Goal: Information Seeking & Learning: Learn about a topic

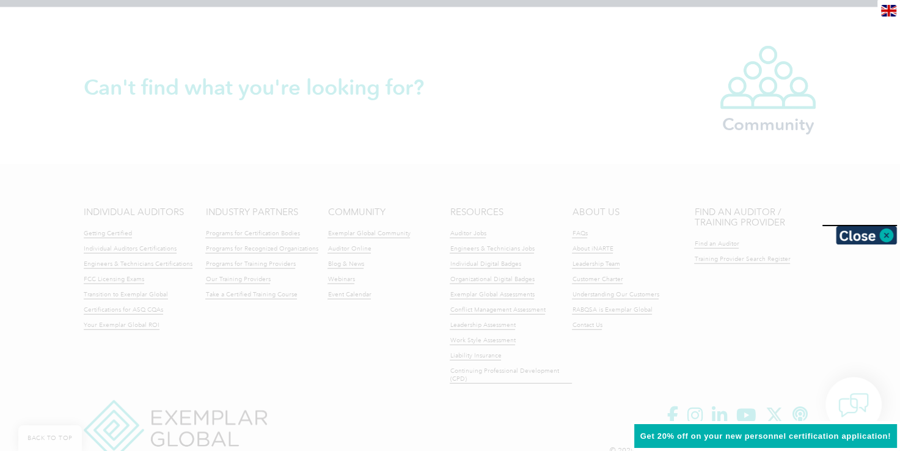
scroll to position [2894, 0]
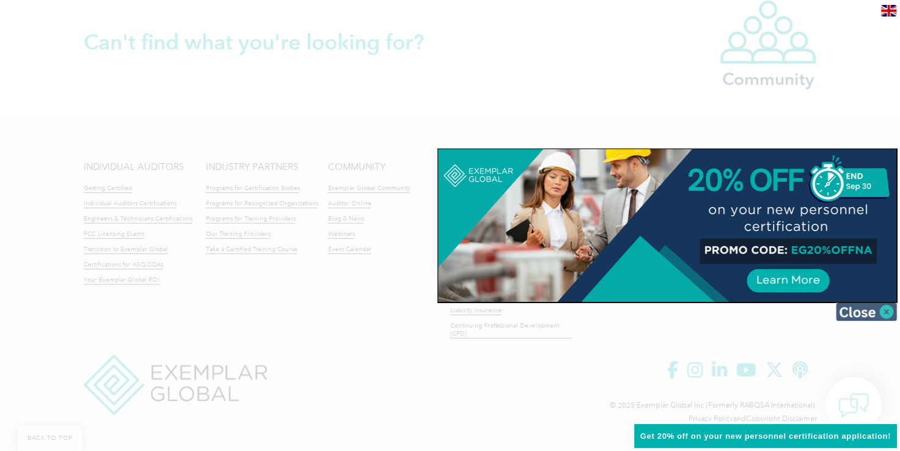
click at [864, 312] on img at bounding box center [865, 311] width 61 height 18
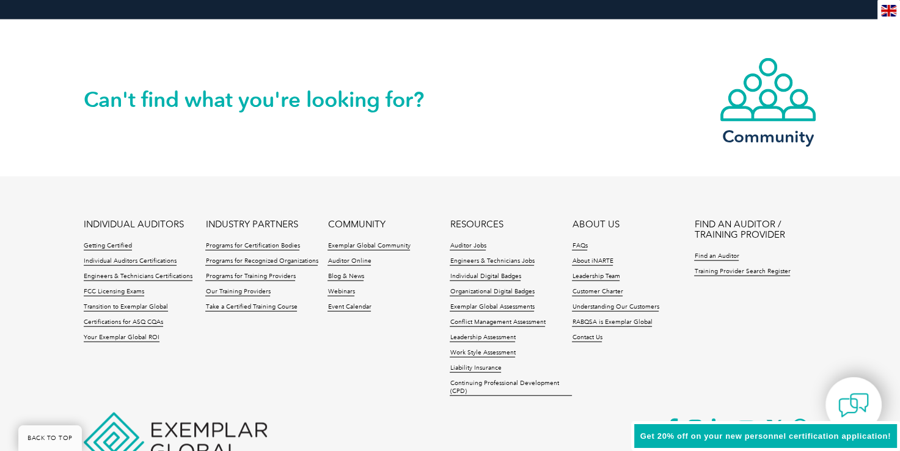
scroll to position [2837, 0]
click at [244, 305] on link "Take a Certified Training Course" at bounding box center [251, 306] width 92 height 9
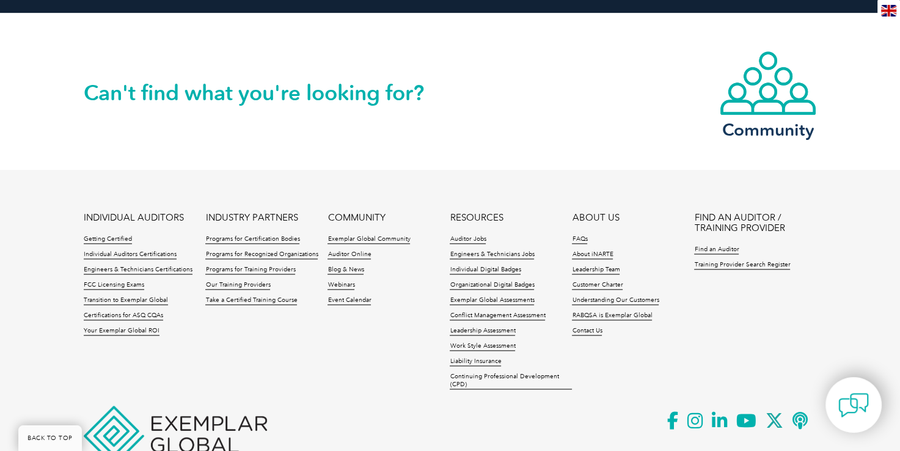
scroll to position [1296, 0]
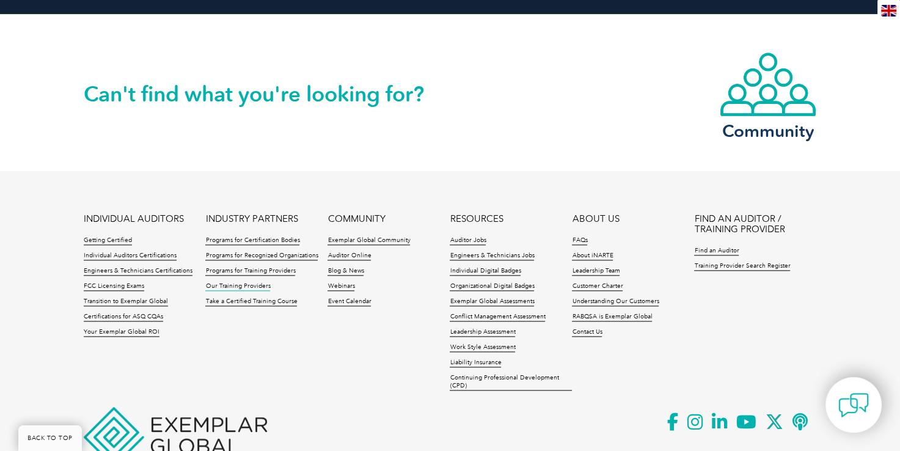
click at [225, 285] on link "Our Training Providers" at bounding box center [237, 286] width 65 height 9
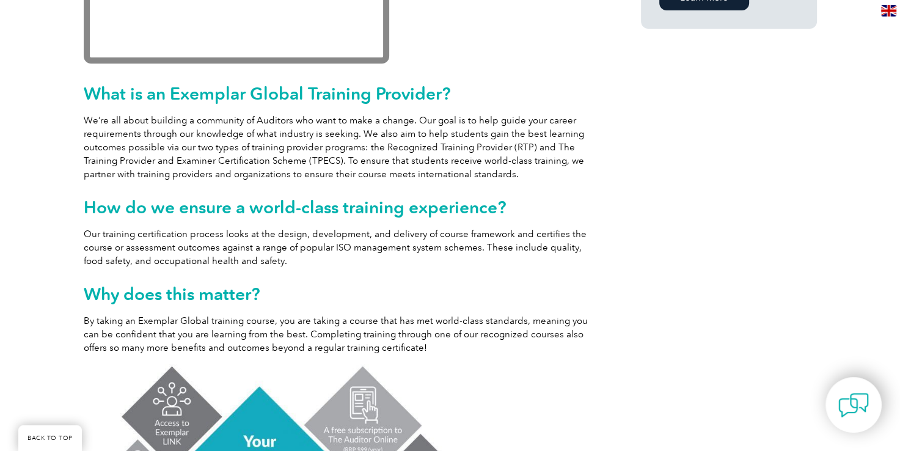
scroll to position [0, 0]
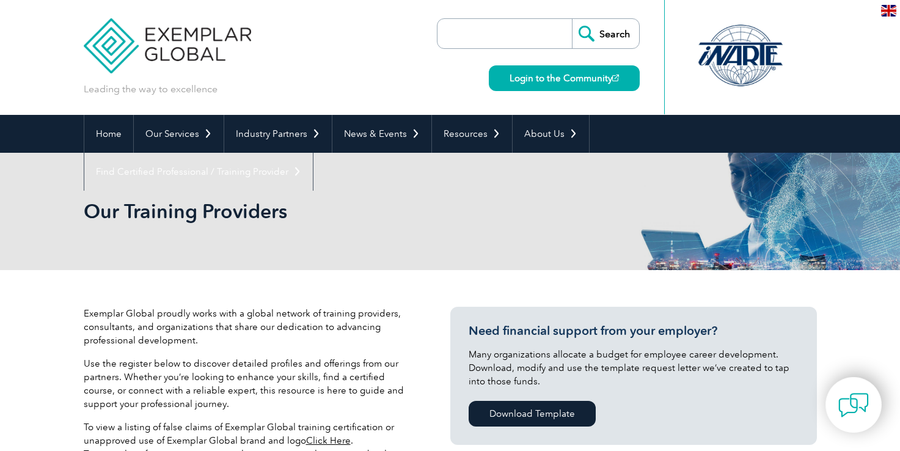
scroll to position [76, 0]
